Goal: Check status: Check status

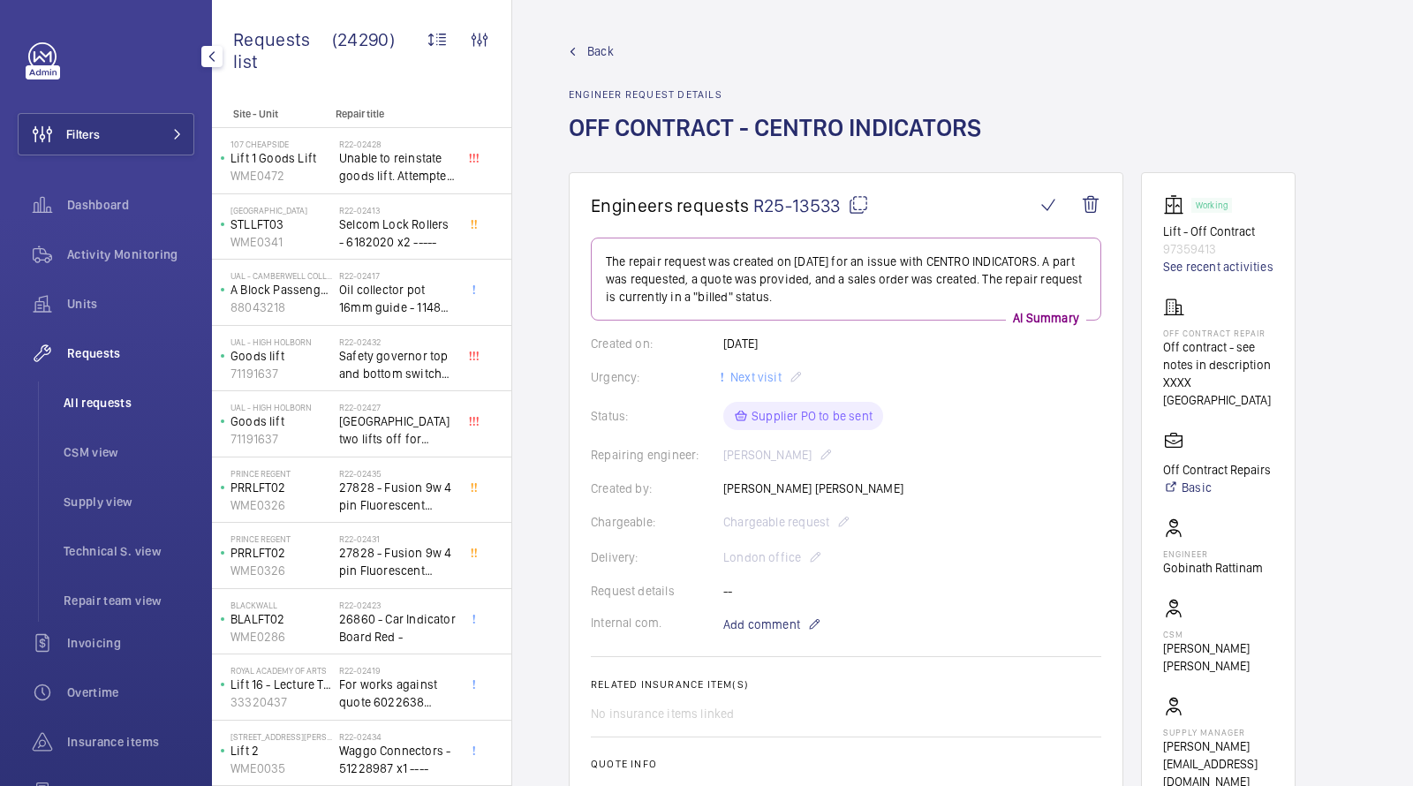
click at [126, 405] on span "All requests" at bounding box center [129, 403] width 131 height 18
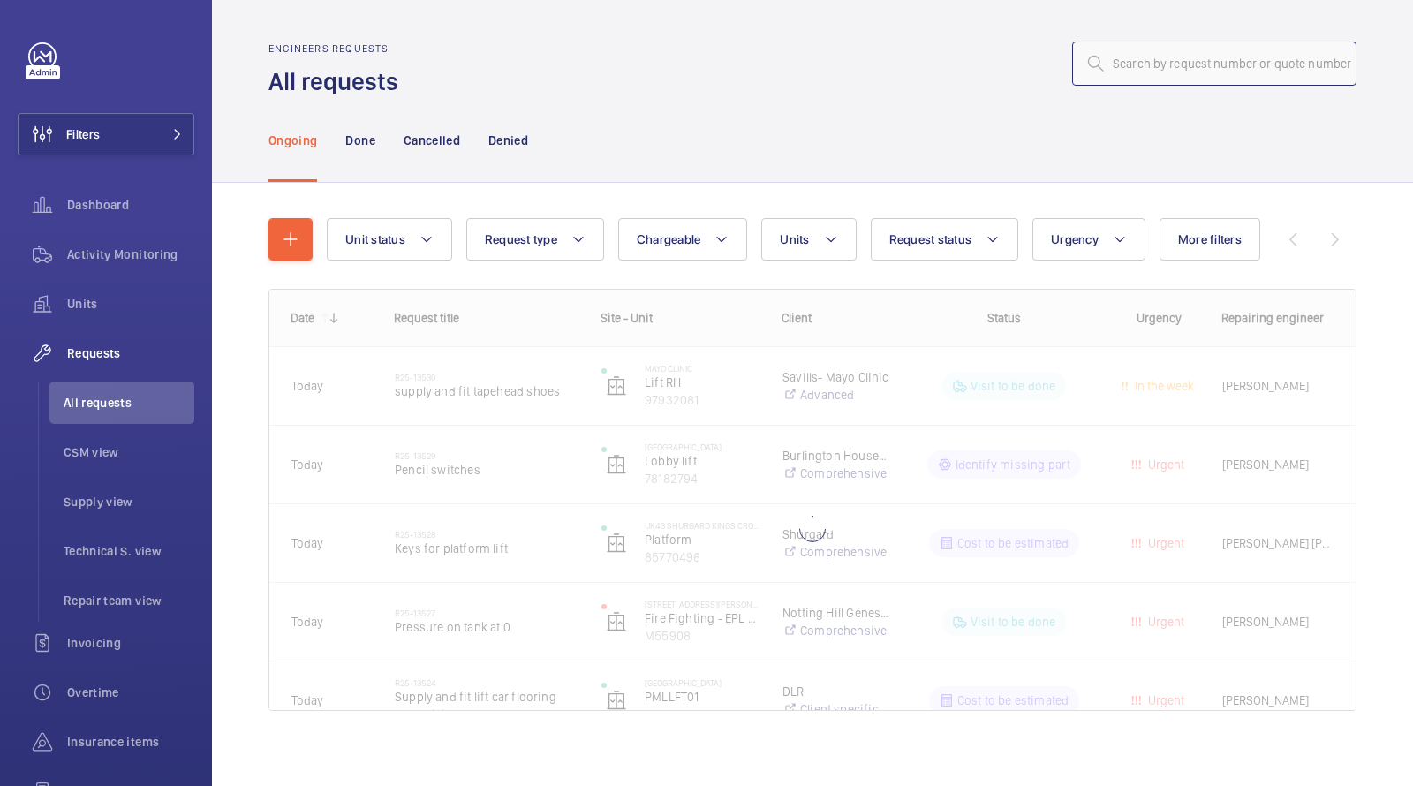
click at [1171, 55] on input "text" at bounding box center [1214, 64] width 284 height 44
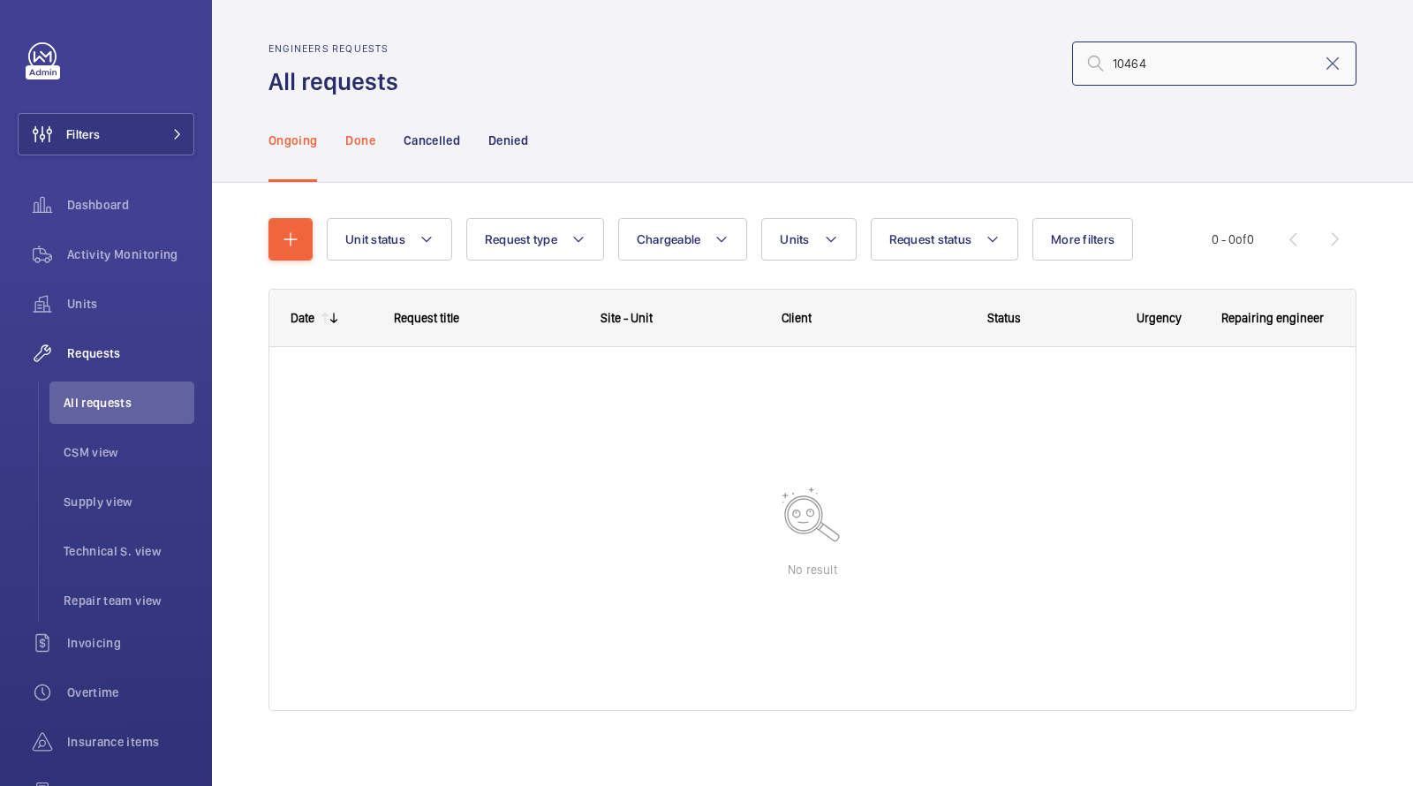
type input "10464"
click at [359, 141] on p "Done" at bounding box center [359, 141] width 29 height 18
click at [440, 133] on p "Cancelled" at bounding box center [432, 141] width 57 height 18
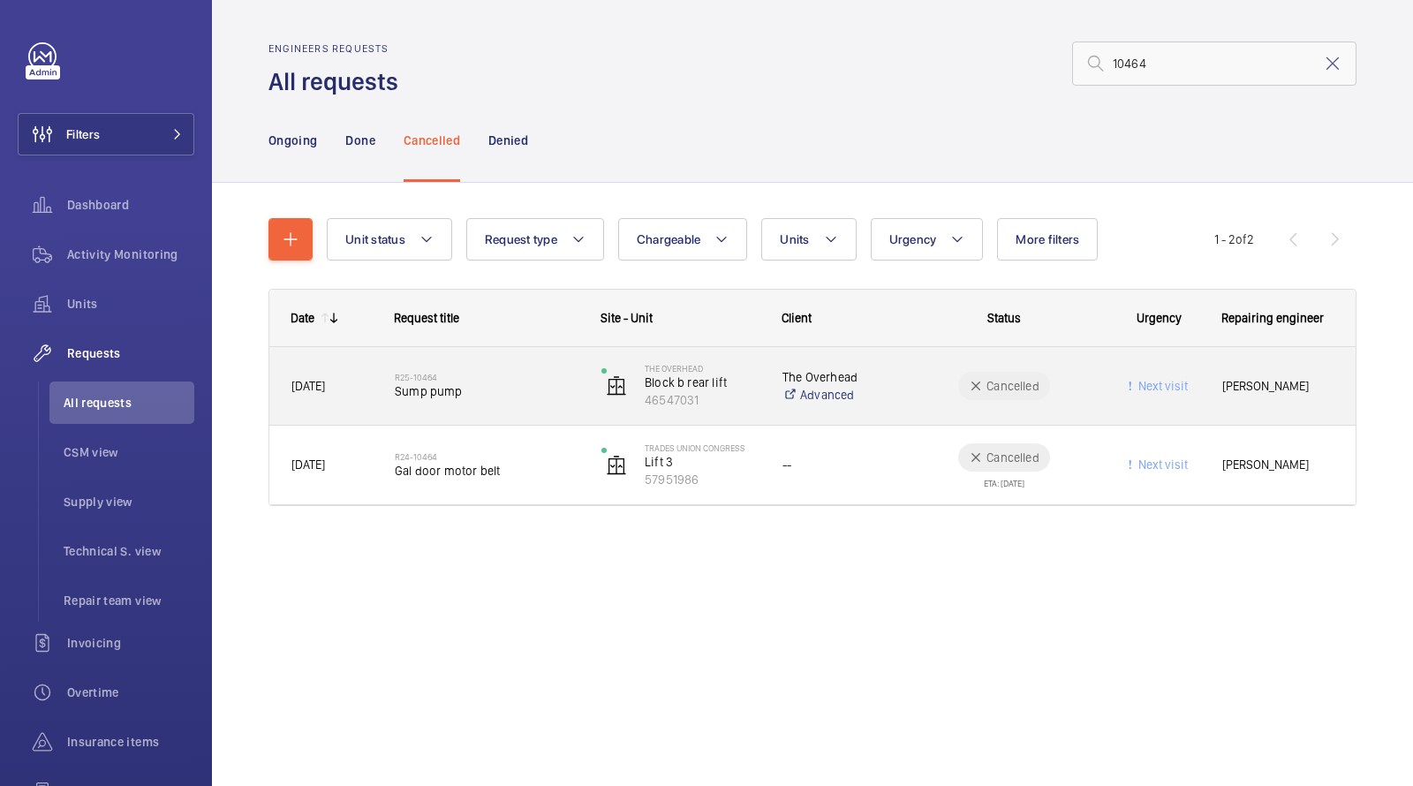
click at [450, 394] on span "Sump pump" at bounding box center [487, 392] width 184 height 18
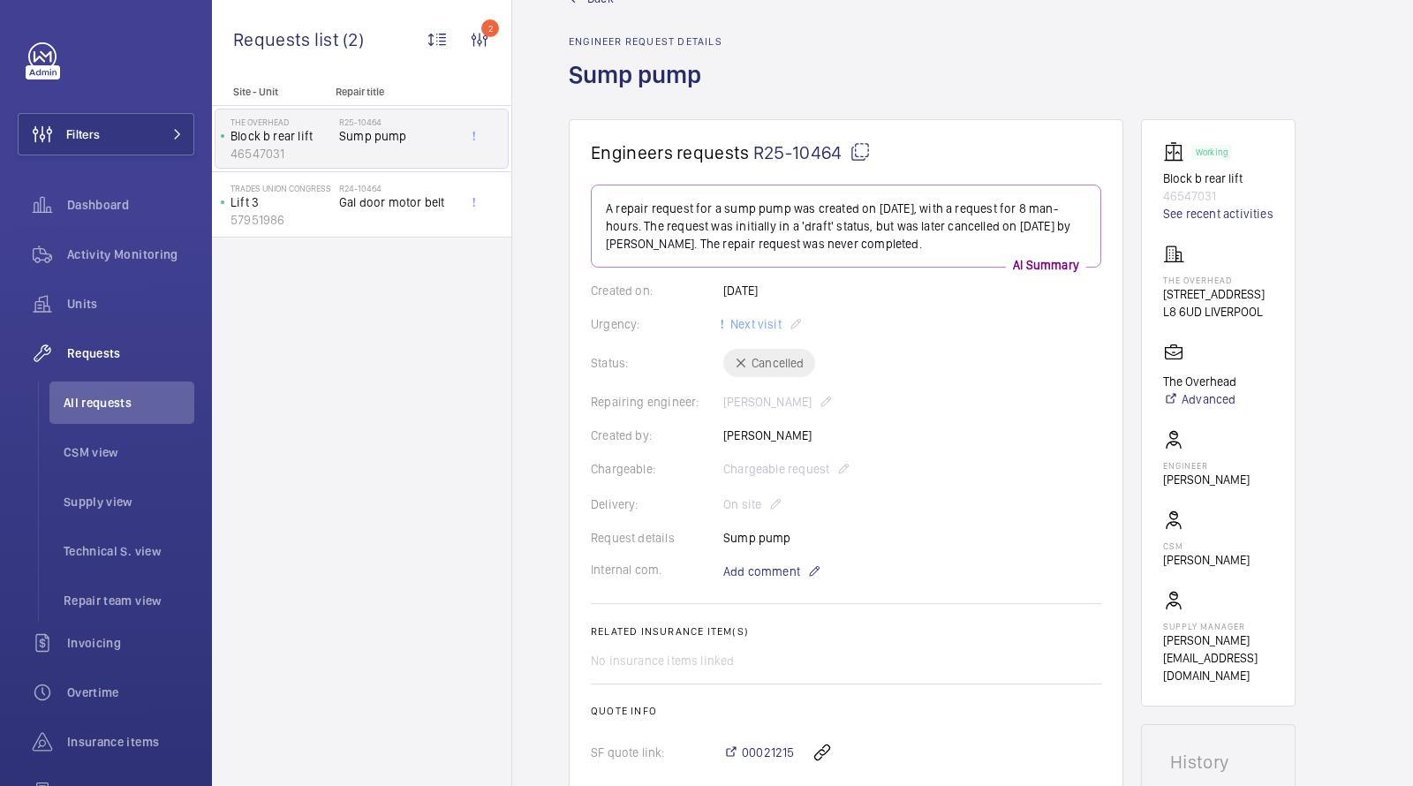
scroll to position [37, 0]
